Goal: Information Seeking & Learning: Find specific page/section

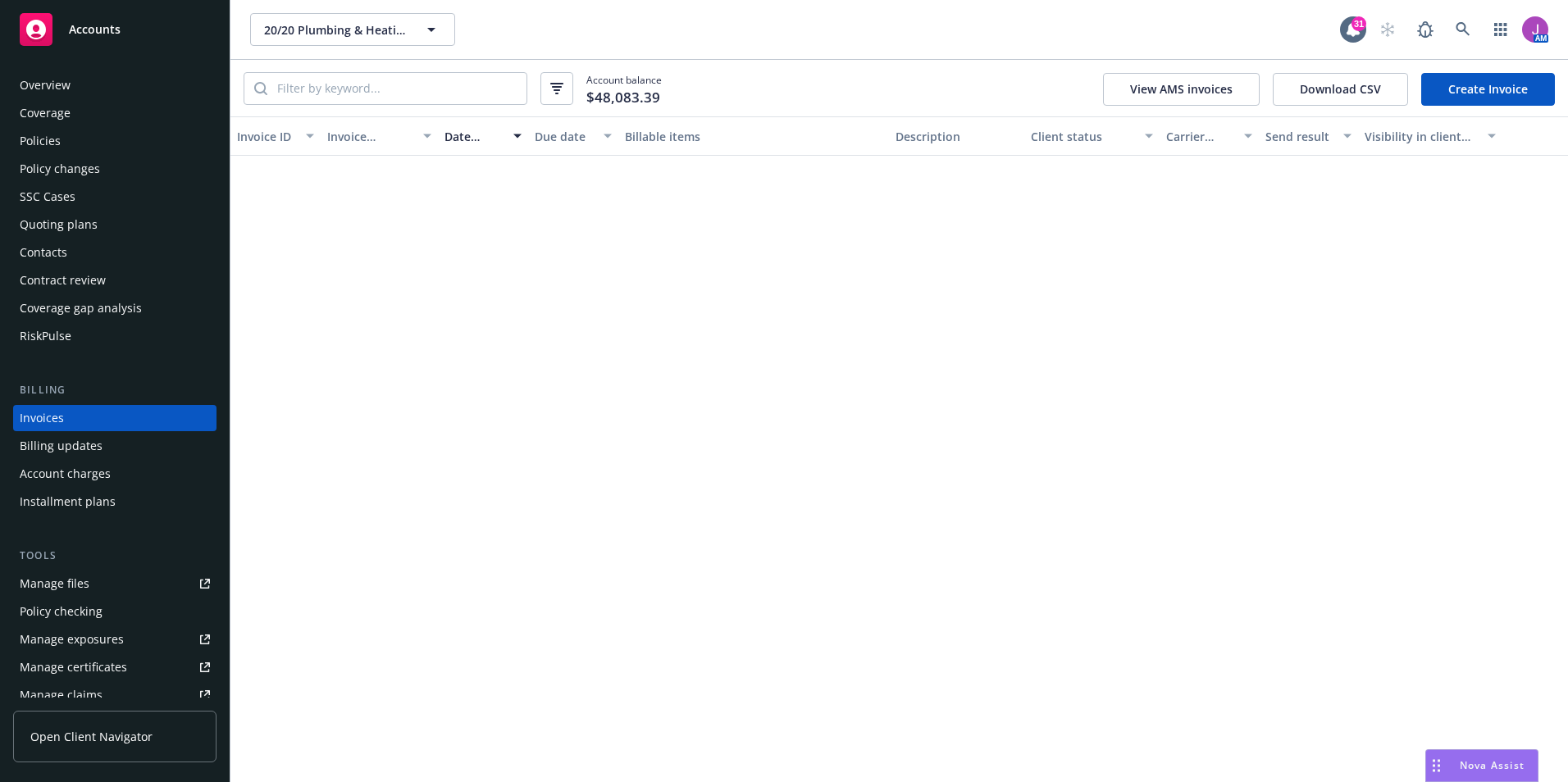
scroll to position [1, 0]
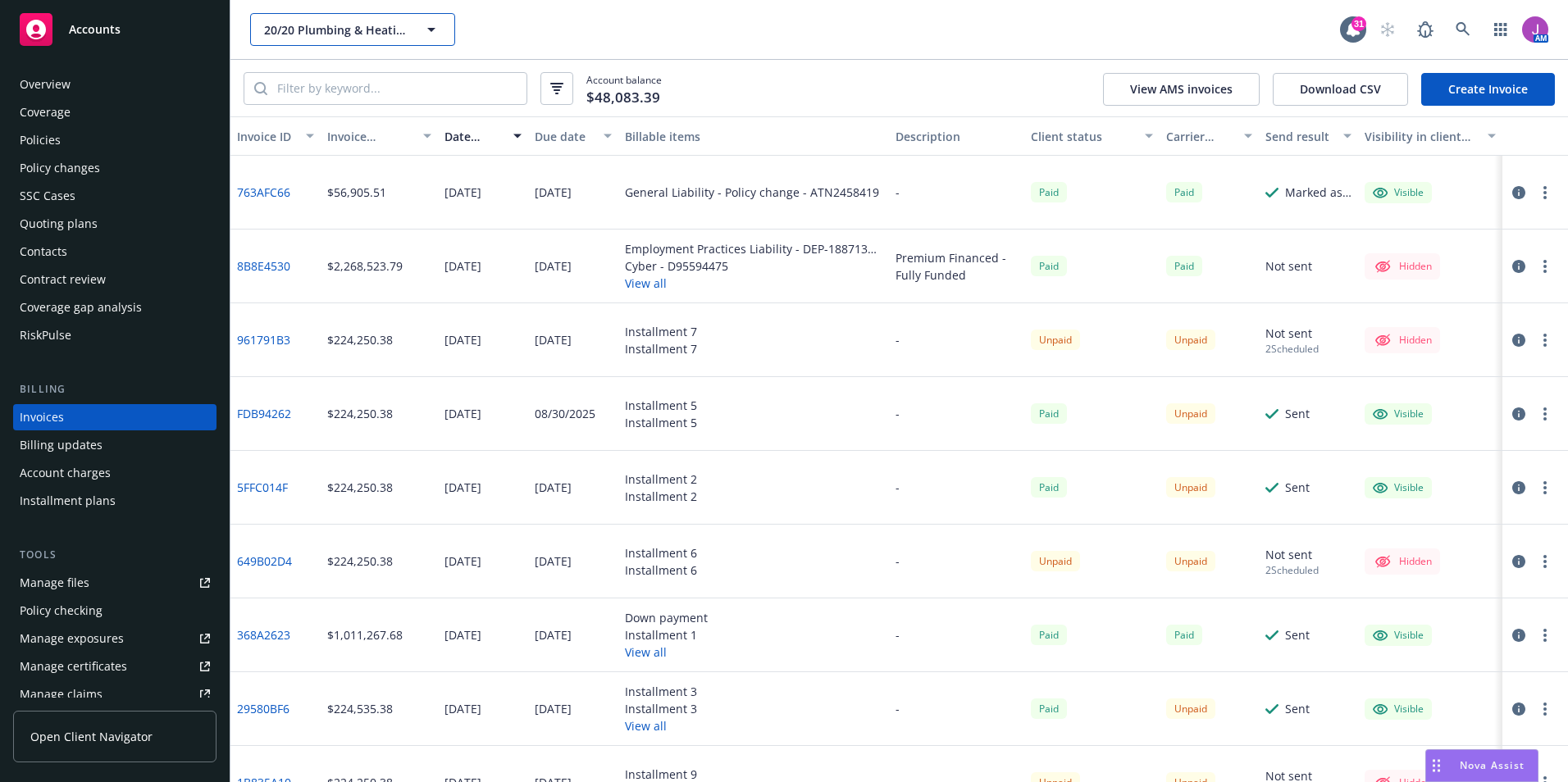
click at [368, 24] on span "20/20 Plumbing & Heating, Inc." at bounding box center [335, 30] width 142 height 18
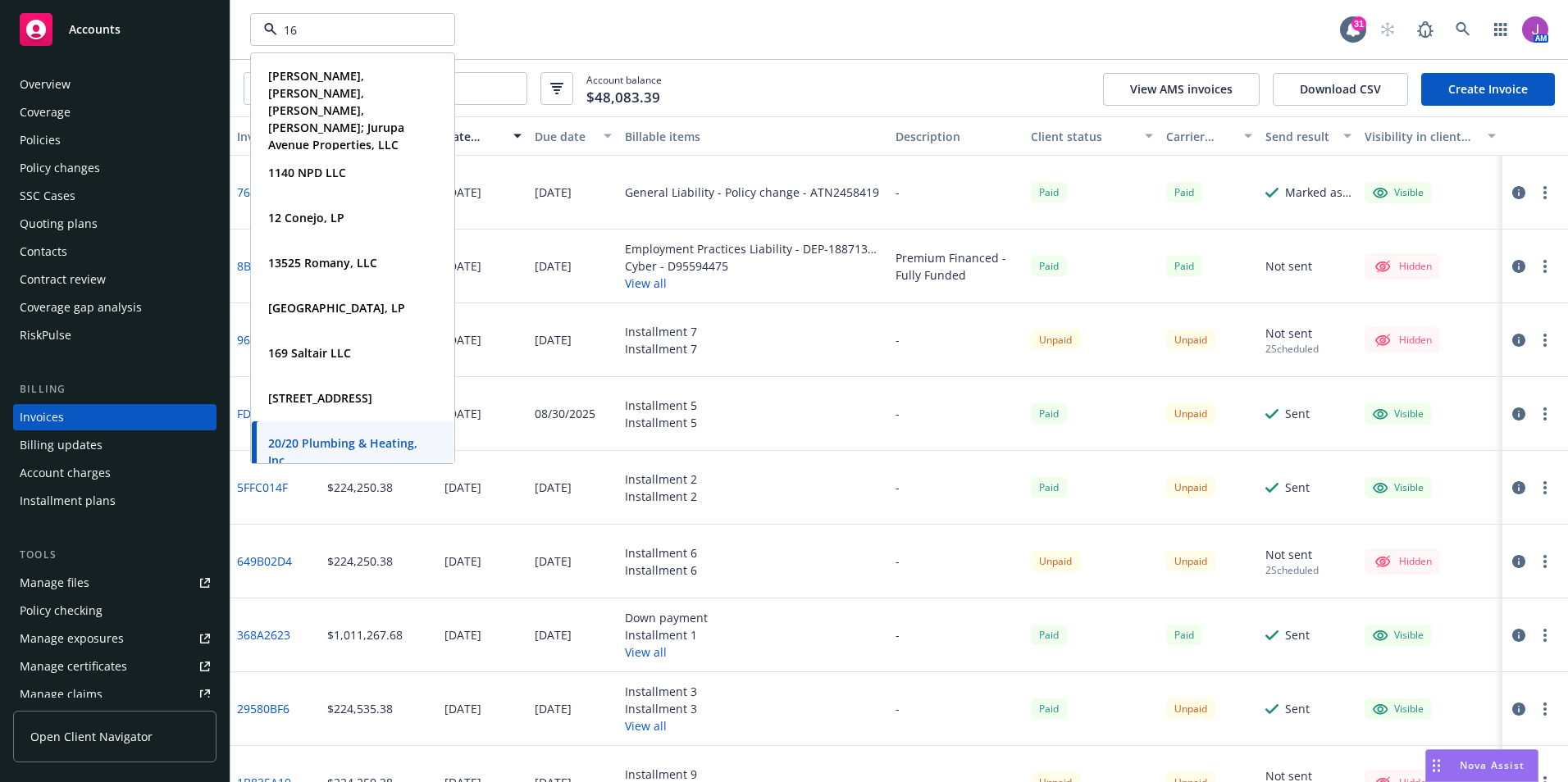
type input "169"
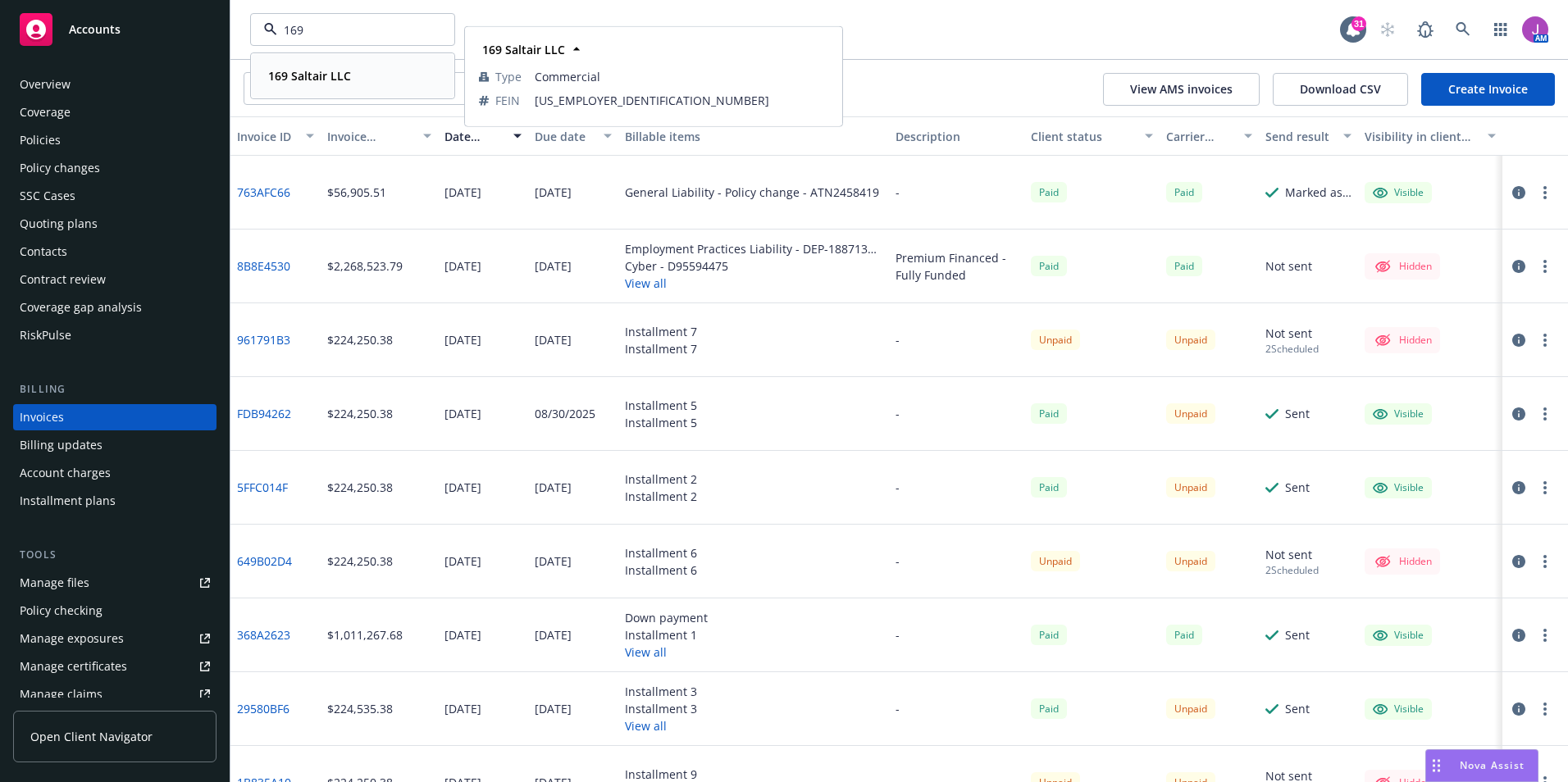
click at [344, 74] on strong "169 Saltair LLC" at bounding box center [309, 75] width 82 height 16
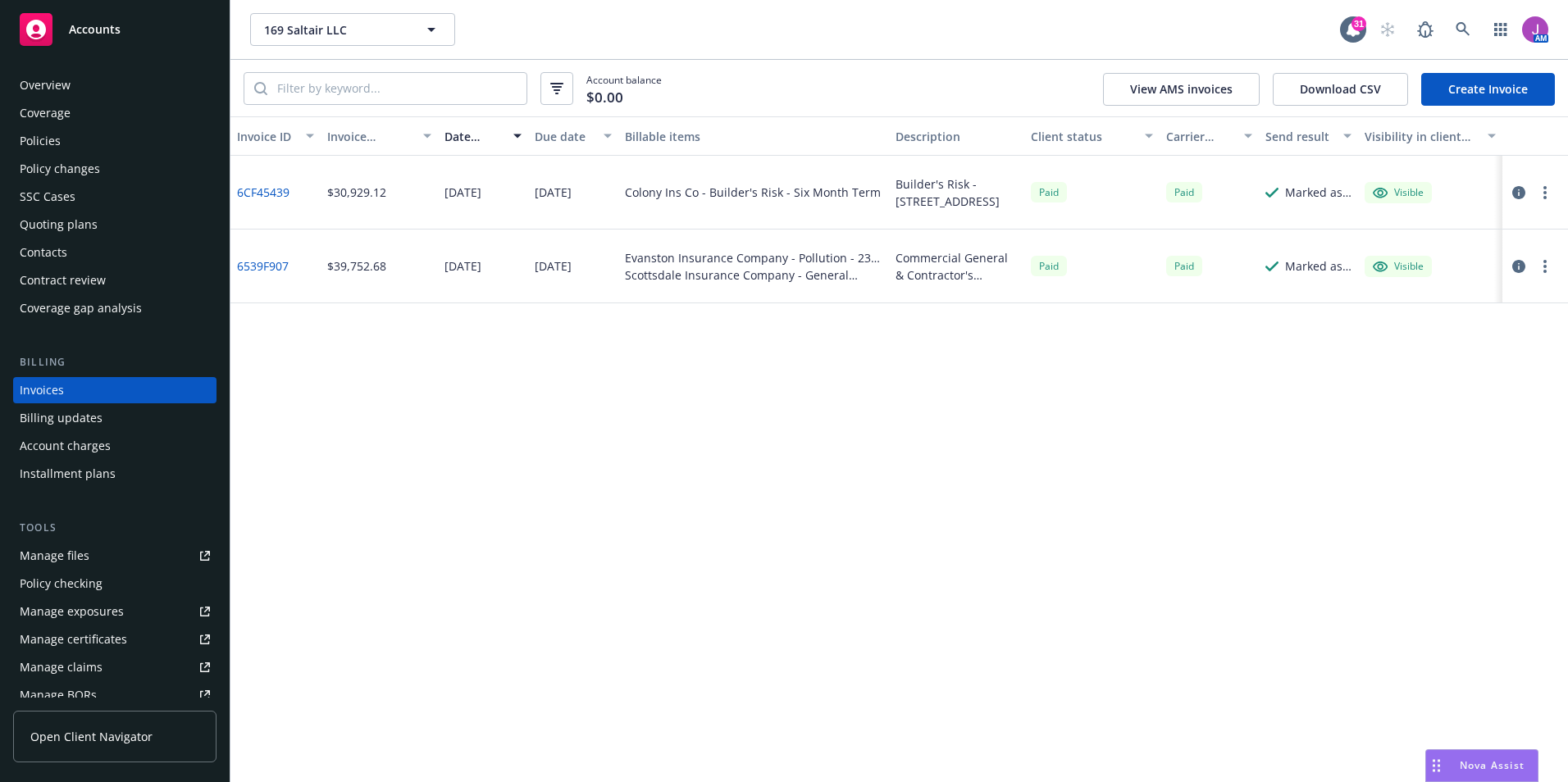
click at [91, 227] on div "Quoting plans" at bounding box center [58, 224] width 78 height 26
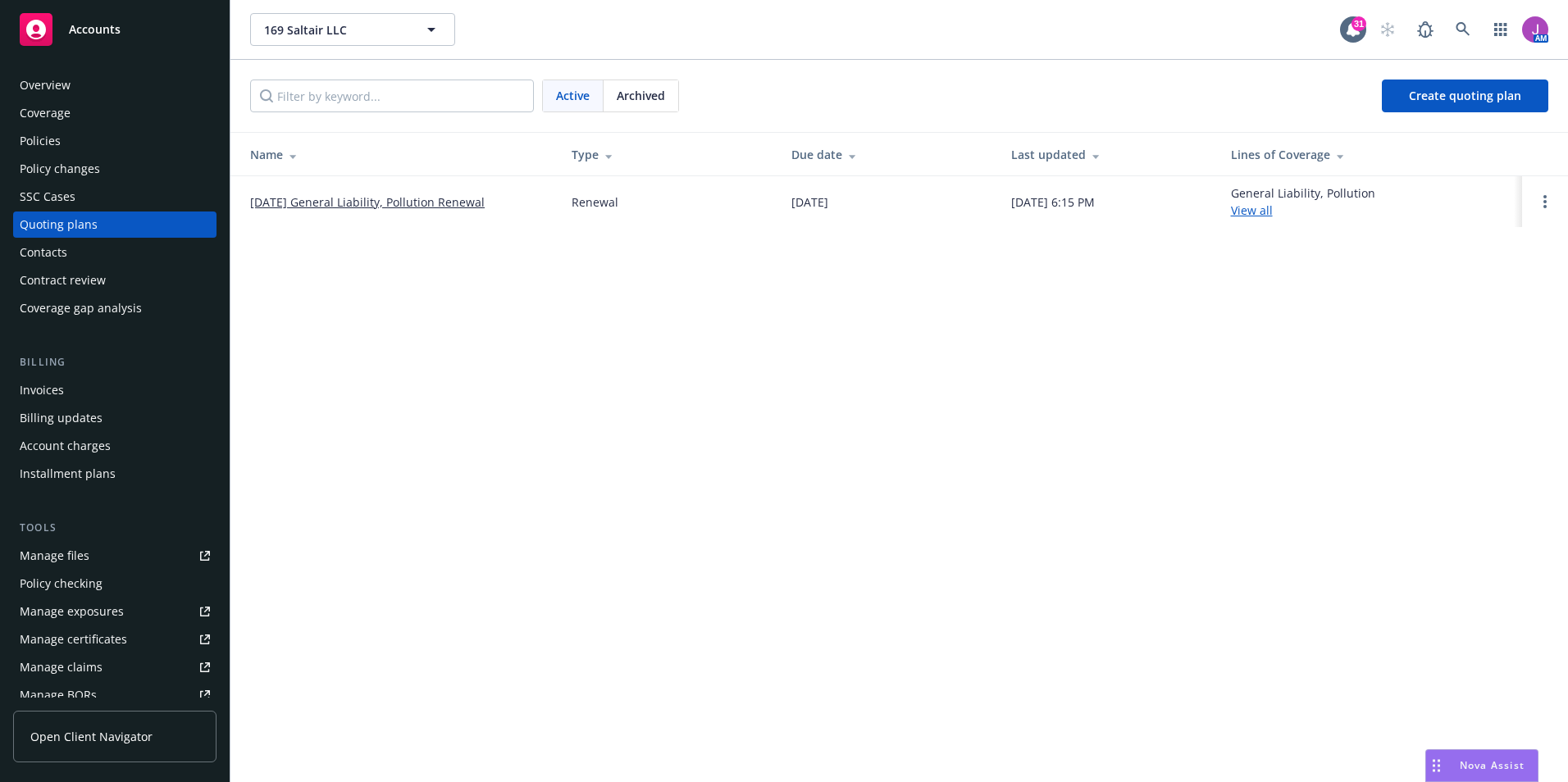
click at [391, 204] on link "[DATE] General Liability, Pollution Renewal" at bounding box center [367, 202] width 234 height 18
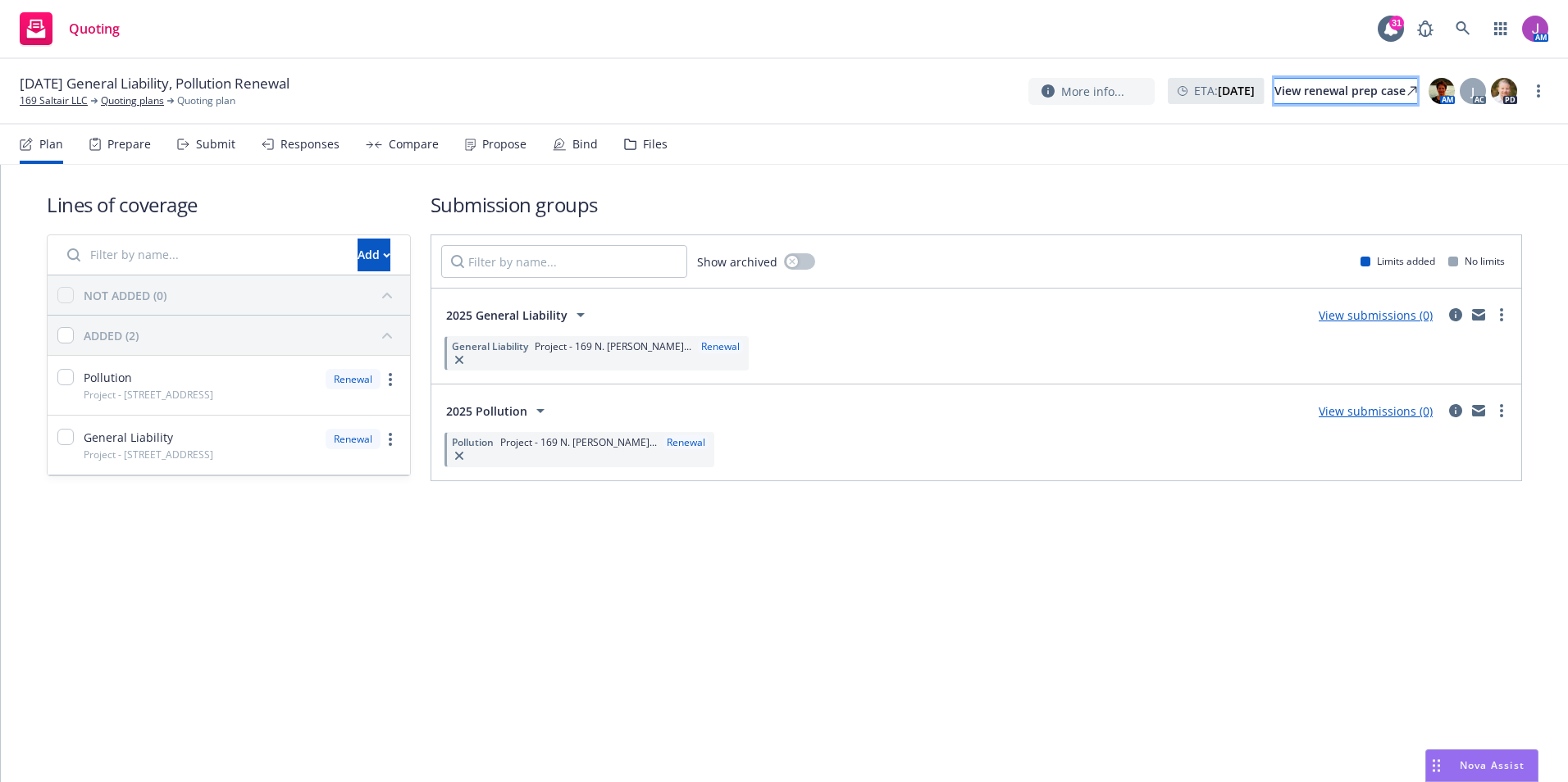
click at [1297, 91] on div "View renewal prep case" at bounding box center [1346, 91] width 143 height 25
click at [1472, 29] on link at bounding box center [1462, 28] width 32 height 32
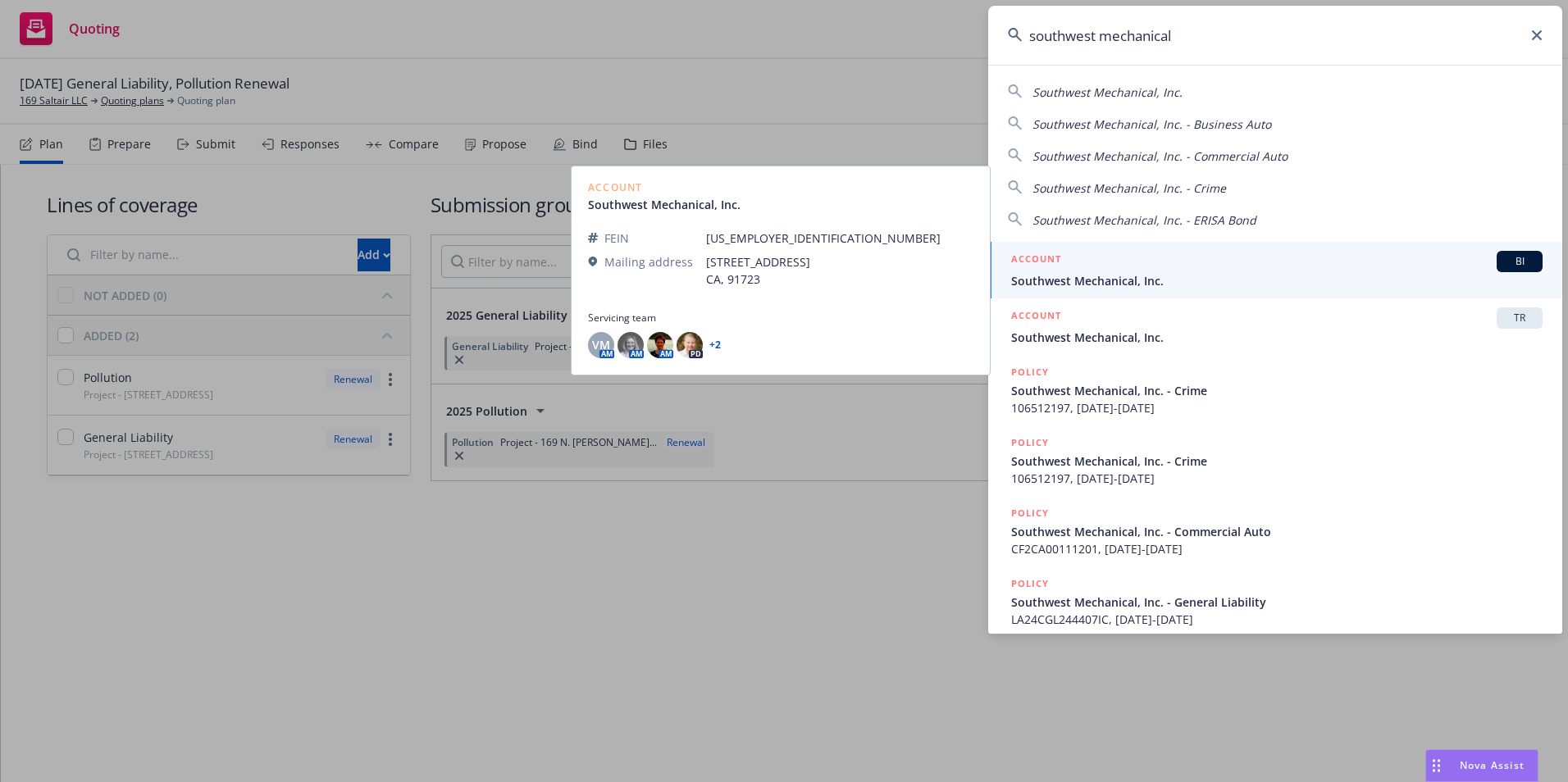
type input "southwest mechanical"
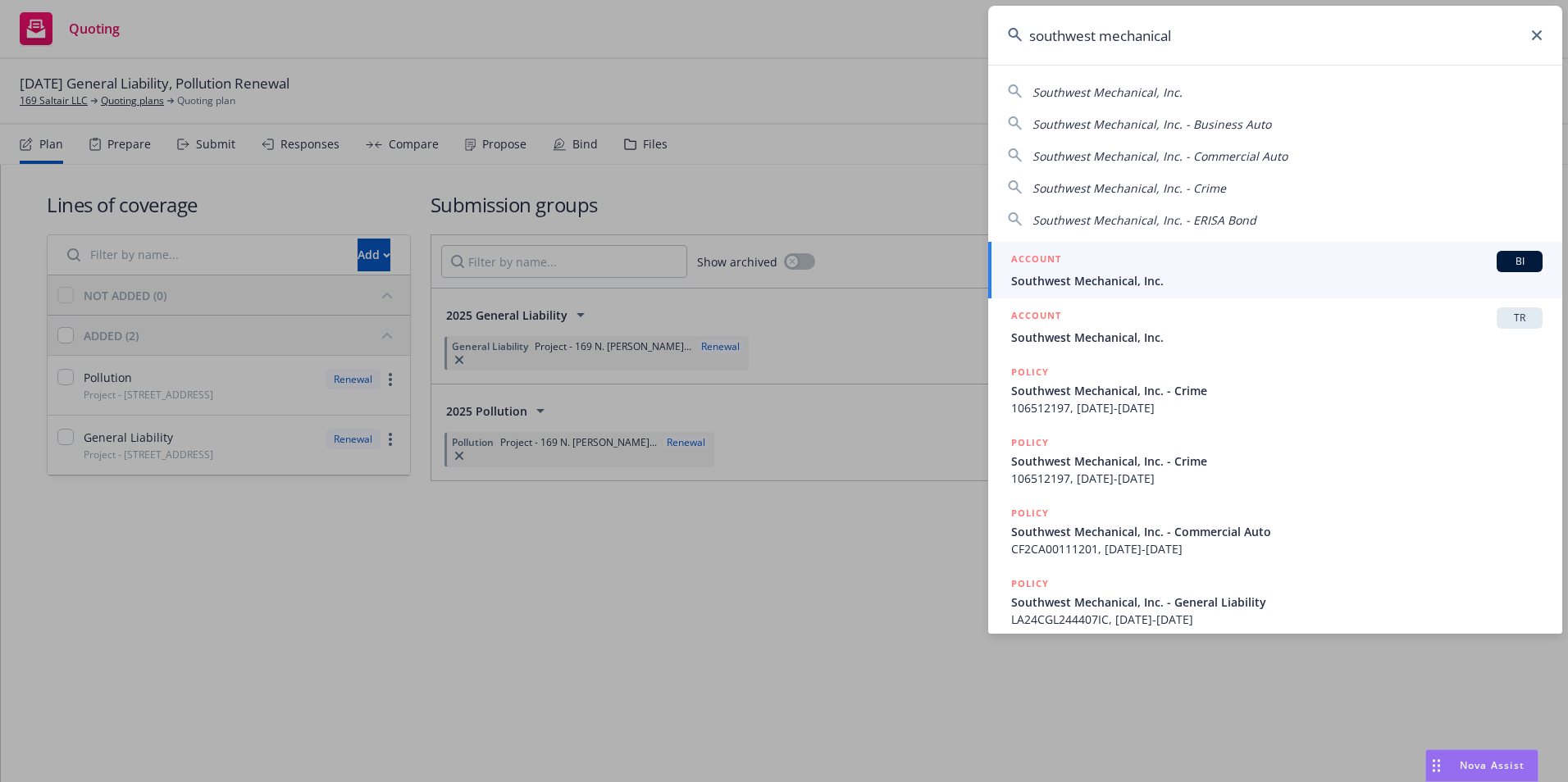
click at [1084, 271] on div "ACCOUNT BI" at bounding box center [1276, 261] width 531 height 21
